Goal: Task Accomplishment & Management: Use online tool/utility

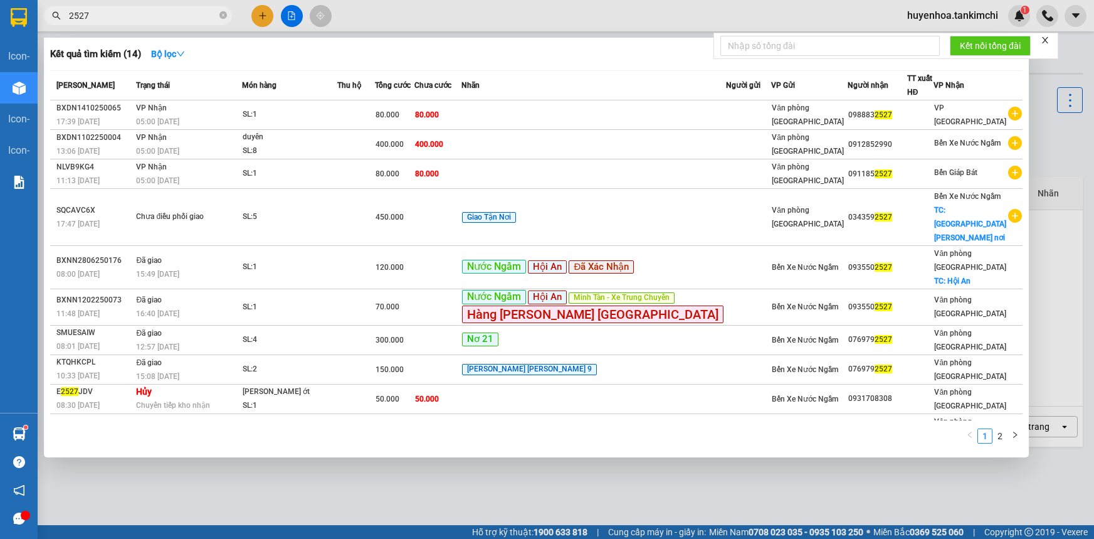
click at [193, 18] on input "2527" at bounding box center [143, 16] width 148 height 14
type input "2"
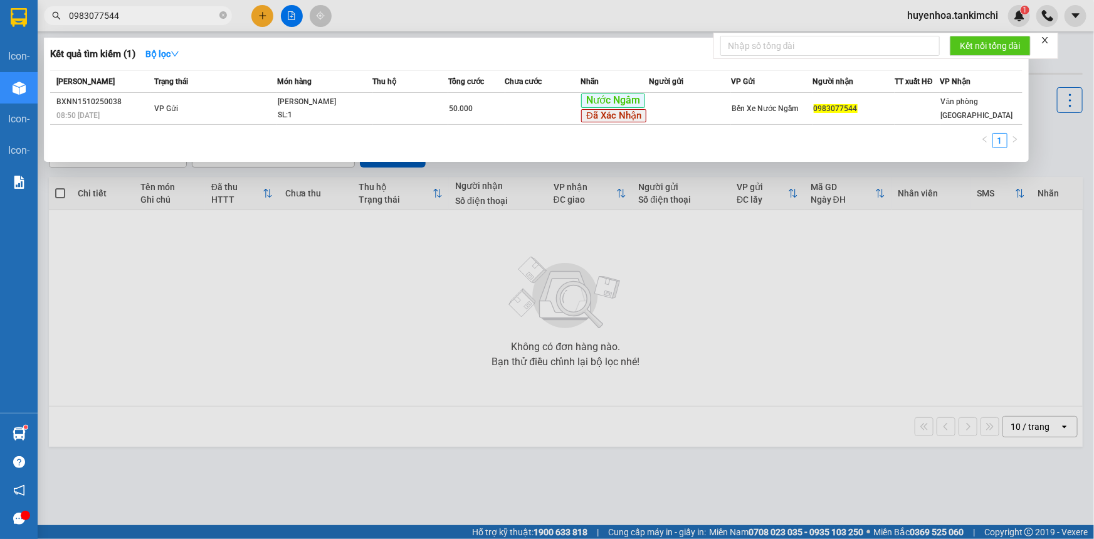
drag, startPoint x: 68, startPoint y: 11, endPoint x: 144, endPoint y: 11, distance: 75.9
click at [144, 11] on input "0983077544" at bounding box center [143, 16] width 148 height 14
type input "0983077544"
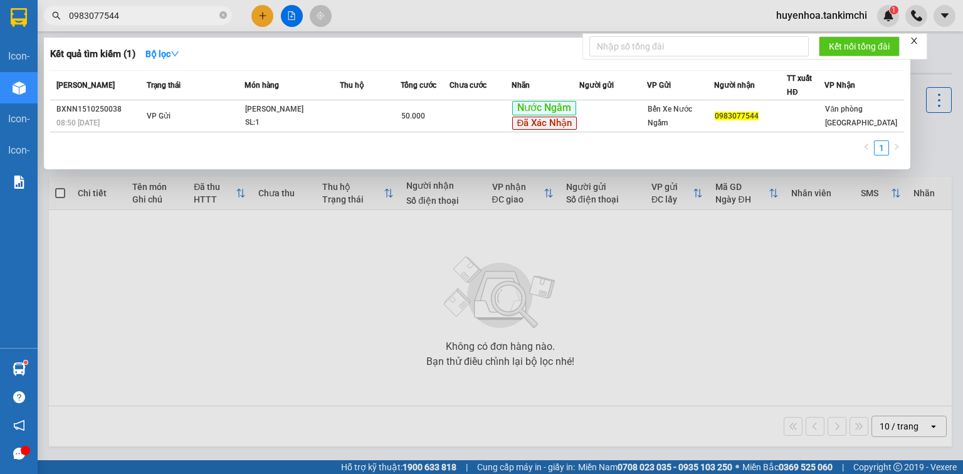
drag, startPoint x: 1094, startPoint y: 3, endPoint x: 762, endPoint y: 251, distance: 414.0
click at [762, 251] on div at bounding box center [481, 237] width 963 height 474
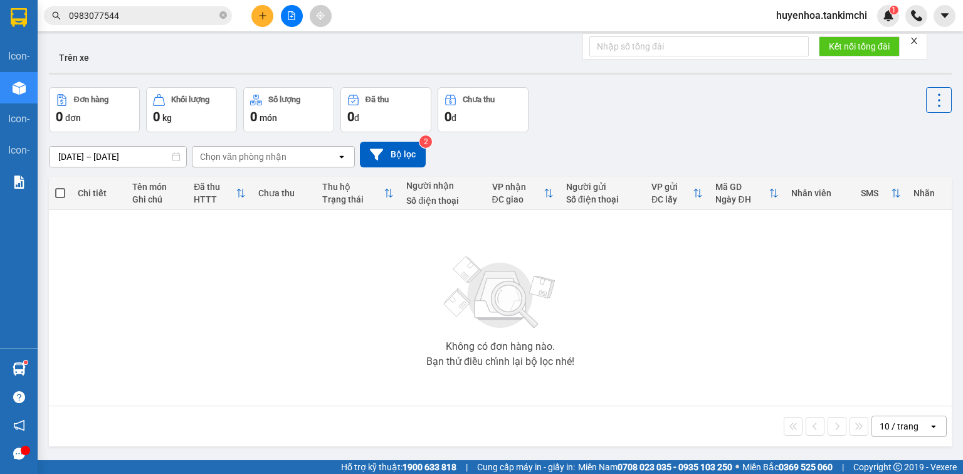
click at [158, 14] on input "0983077544" at bounding box center [143, 16] width 148 height 14
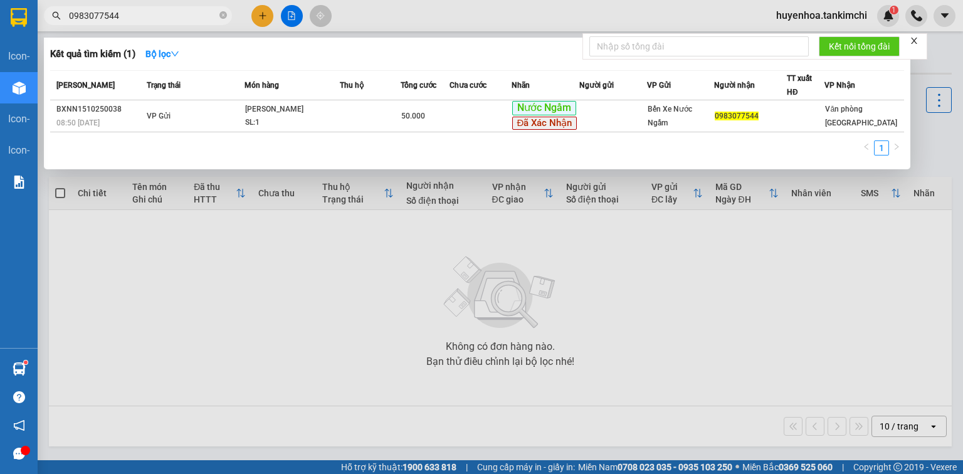
click at [798, 347] on div at bounding box center [481, 237] width 963 height 474
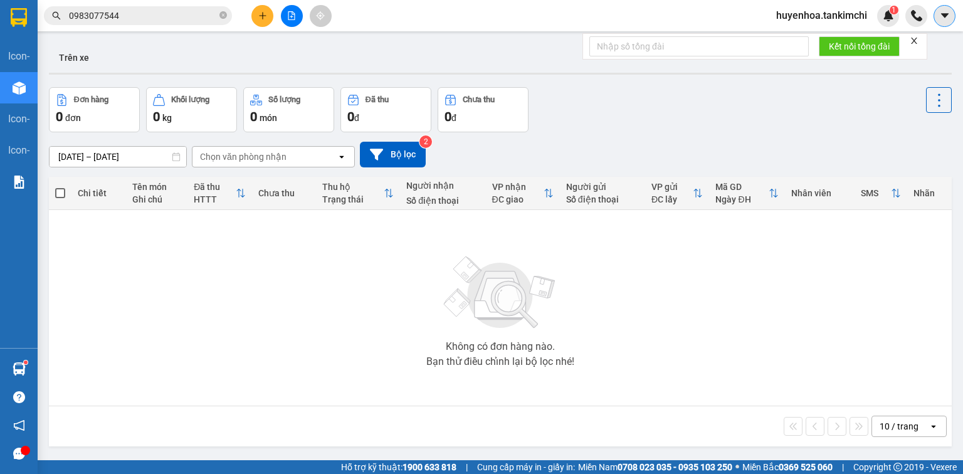
click at [943, 12] on icon "caret-down" at bounding box center [944, 15] width 11 height 11
click at [679, 131] on div "Đơn hàng 0 đơn Khối lượng 0 kg Số lượng 0 món Đã thu 0 đ Chưa thu 0 đ" at bounding box center [500, 109] width 903 height 45
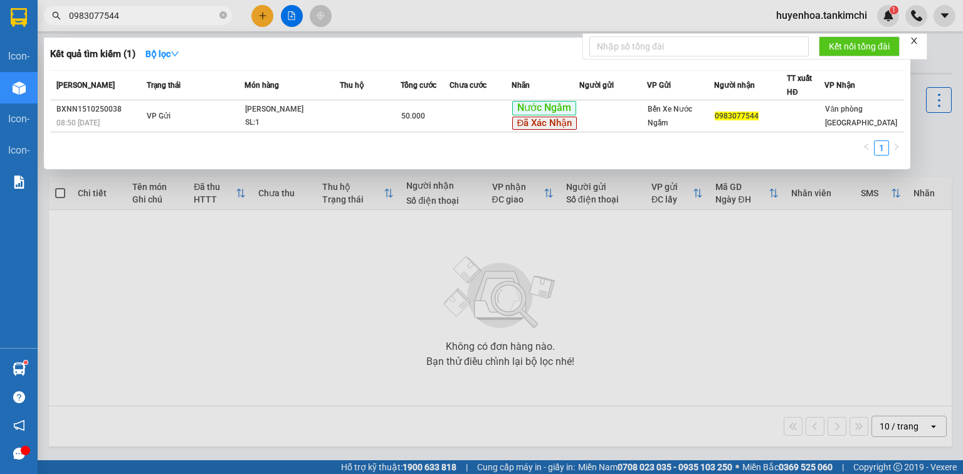
click at [227, 14] on span "0983077544" at bounding box center [138, 15] width 188 height 19
click at [220, 15] on icon "close-circle" at bounding box center [223, 15] width 8 height 8
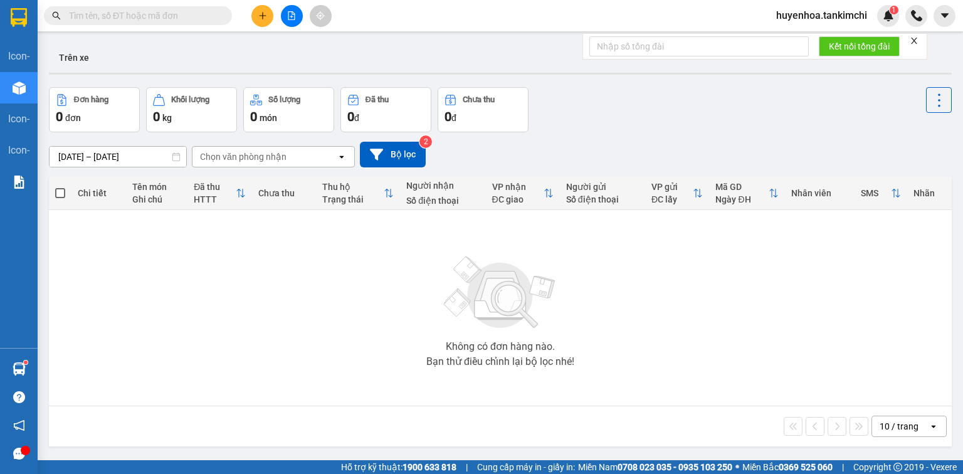
click at [198, 16] on input "text" at bounding box center [143, 16] width 148 height 14
click at [171, 18] on input "text" at bounding box center [143, 16] width 148 height 14
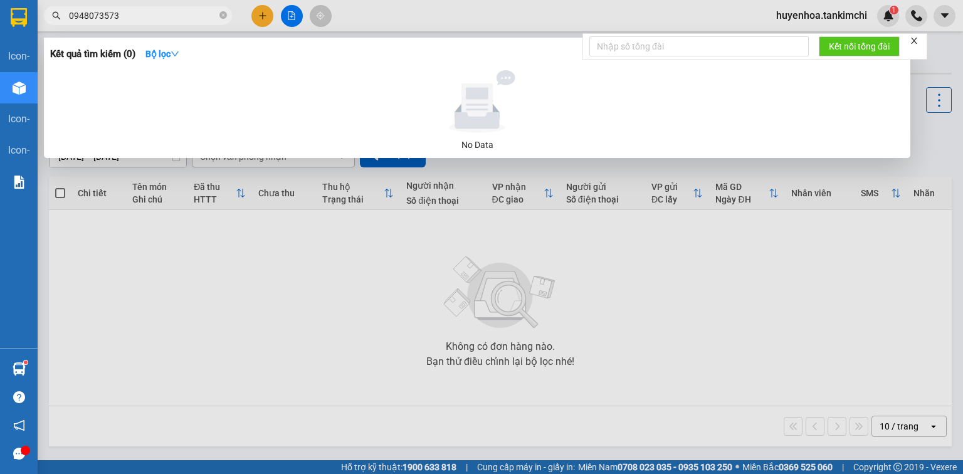
click at [83, 13] on input "0948073573" at bounding box center [143, 16] width 148 height 14
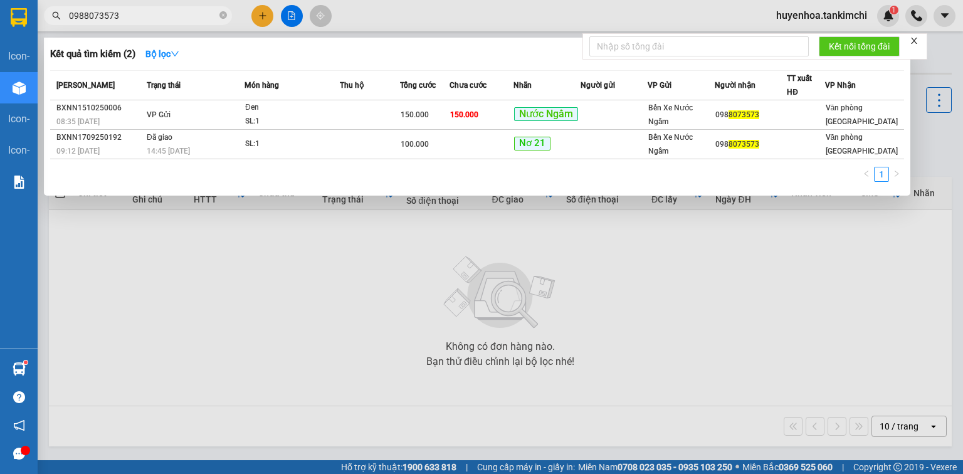
type input "8073573"
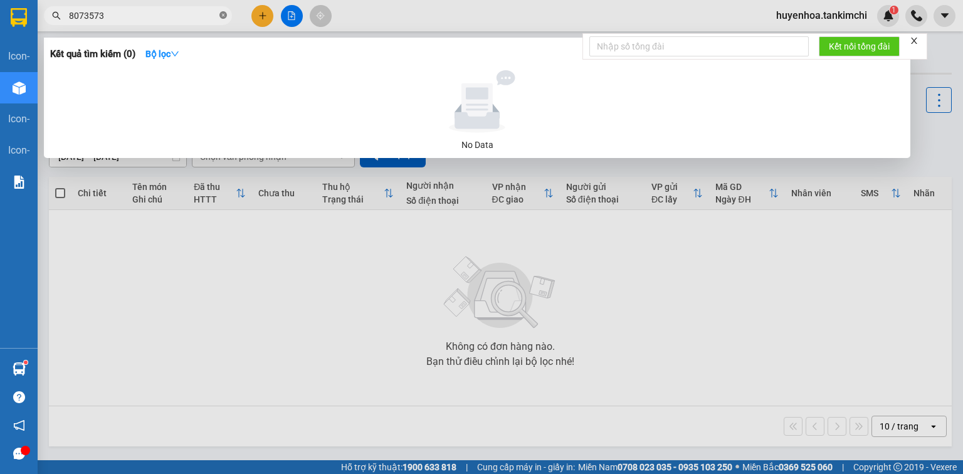
click at [226, 15] on icon "close-circle" at bounding box center [223, 15] width 8 height 8
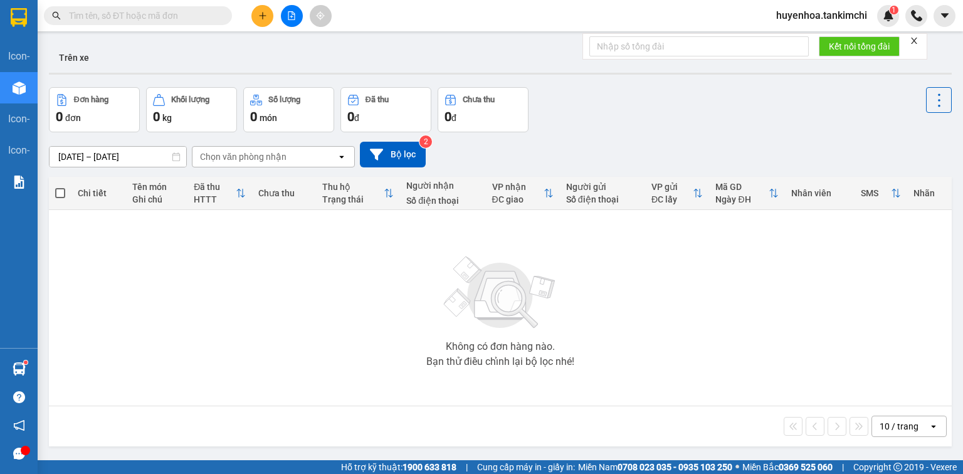
click at [194, 19] on input "text" at bounding box center [143, 16] width 148 height 14
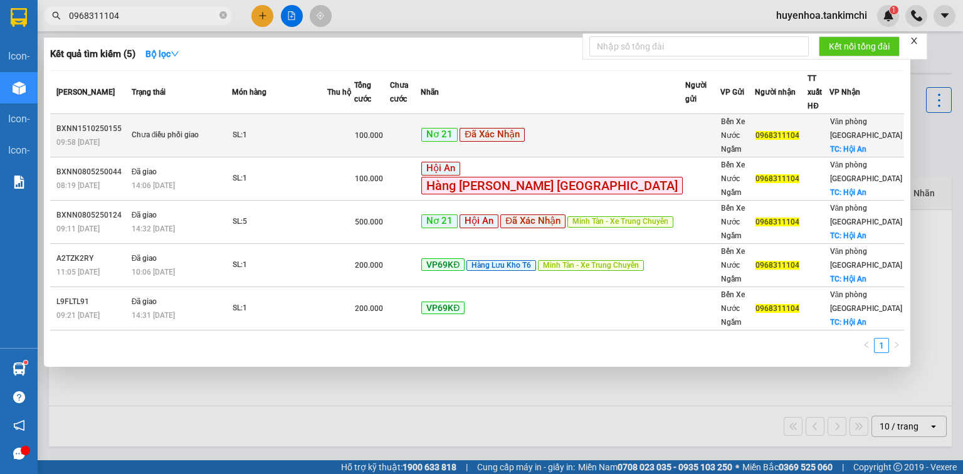
type input "0968311104"
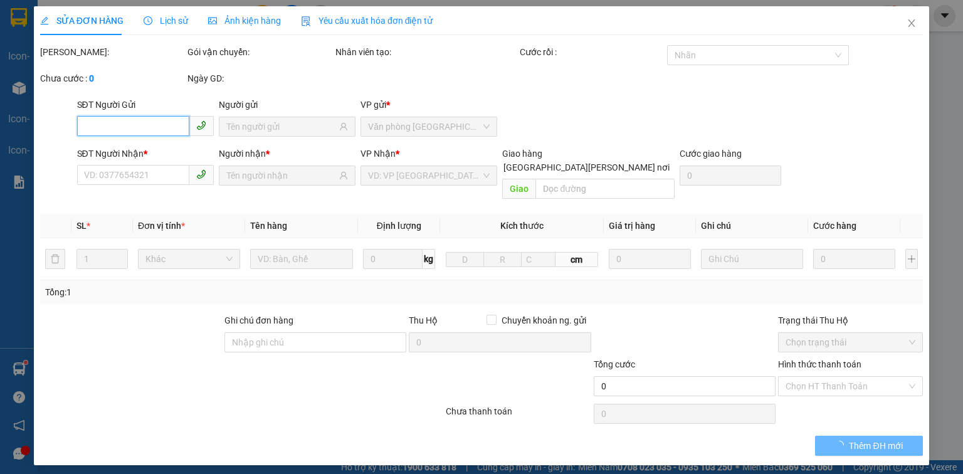
type input "0968311104"
checkbox input "true"
type input "Hội An"
type input "100.000"
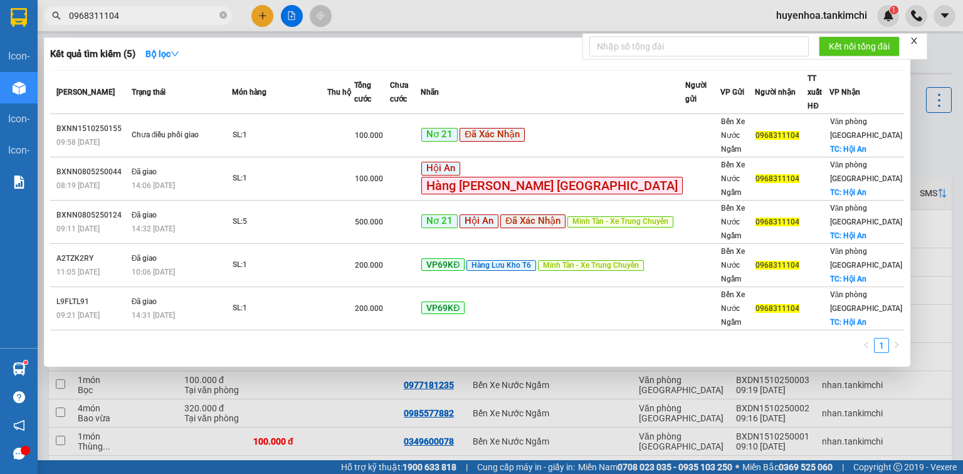
click at [147, 11] on input "0968311104" at bounding box center [143, 16] width 148 height 14
type input "0"
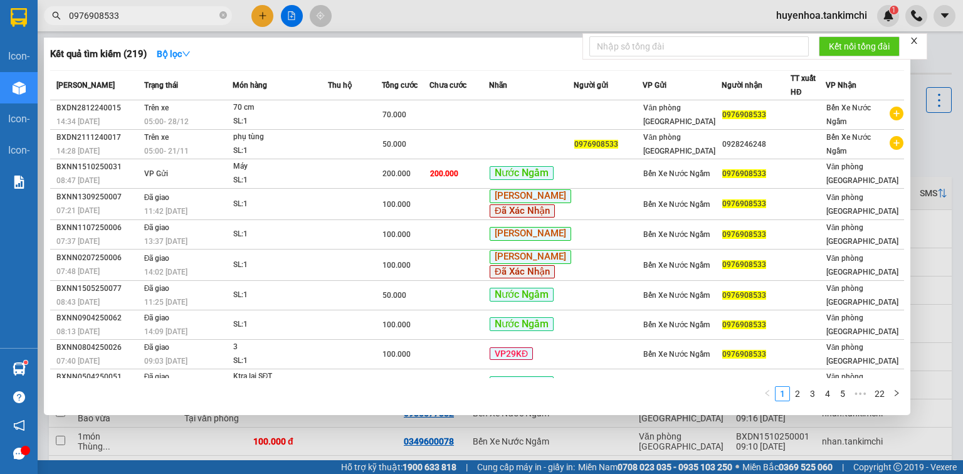
type input "0976908533"
